Goal: Check status: Check status

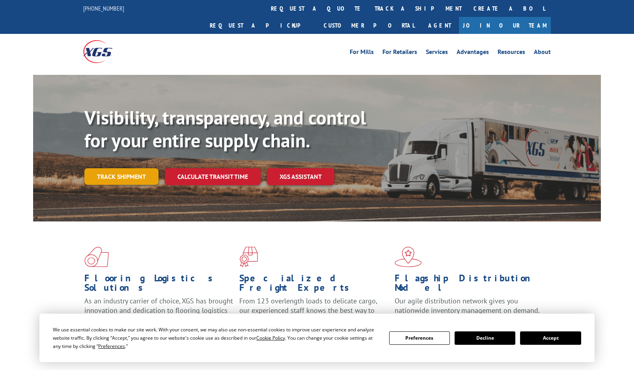
click at [118, 168] on link "Track shipment" at bounding box center [121, 176] width 74 height 17
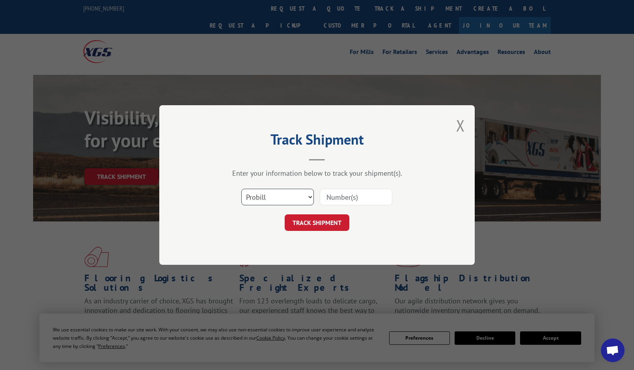
click at [256, 202] on select "Select category... Probill BOL PO" at bounding box center [277, 197] width 73 height 17
select select "po"
click at [241, 189] on select "Select category... Probill BOL PO" at bounding box center [277, 197] width 73 height 17
click at [330, 201] on input at bounding box center [356, 197] width 73 height 17
paste input "07514912"
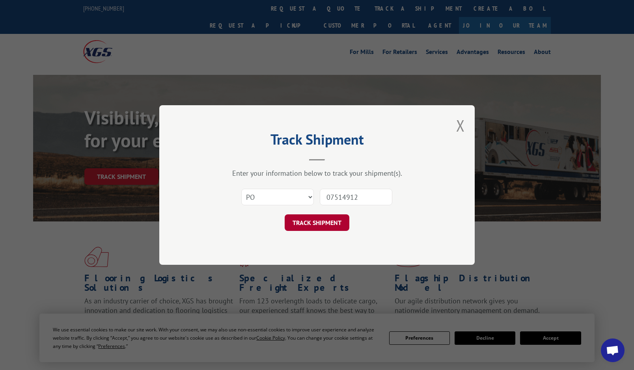
type input "07514912"
click at [327, 220] on button "TRACK SHIPMENT" at bounding box center [317, 223] width 65 height 17
